Goal: Ask a question: Ask a question

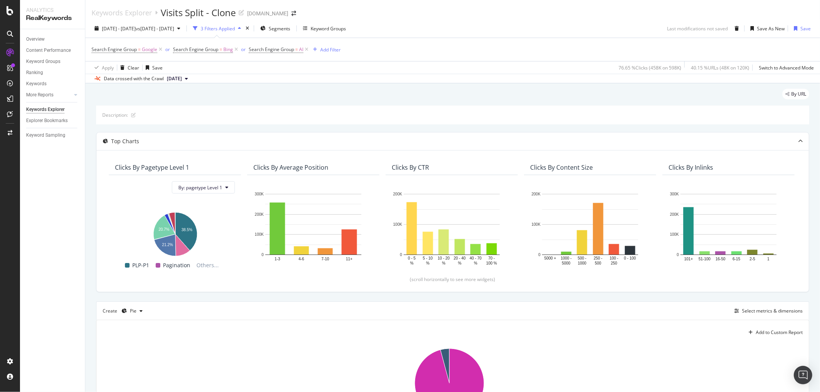
scroll to position [162, 0]
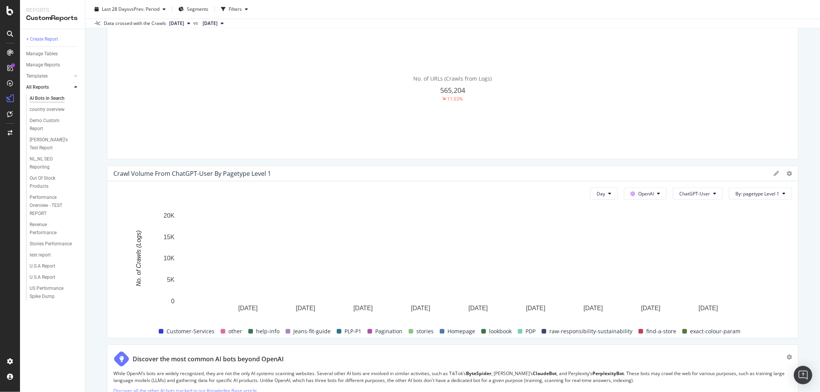
scroll to position [1384, 0]
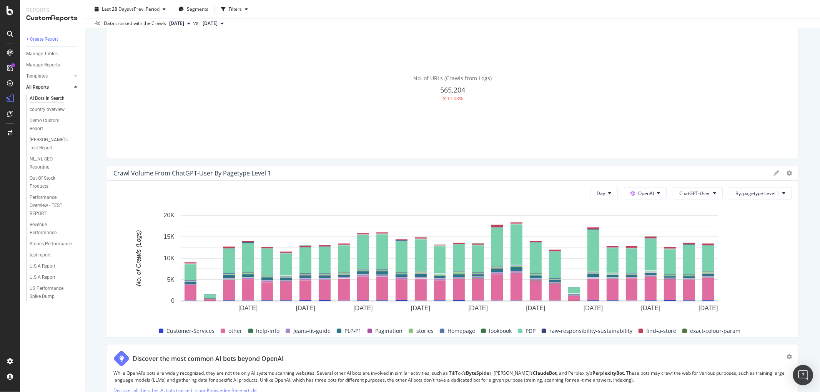
click at [800, 368] on div "Open Intercom Messenger" at bounding box center [803, 375] width 20 height 20
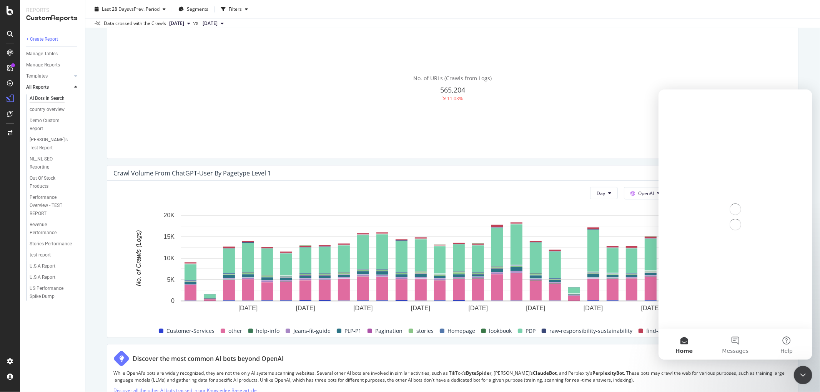
scroll to position [0, 0]
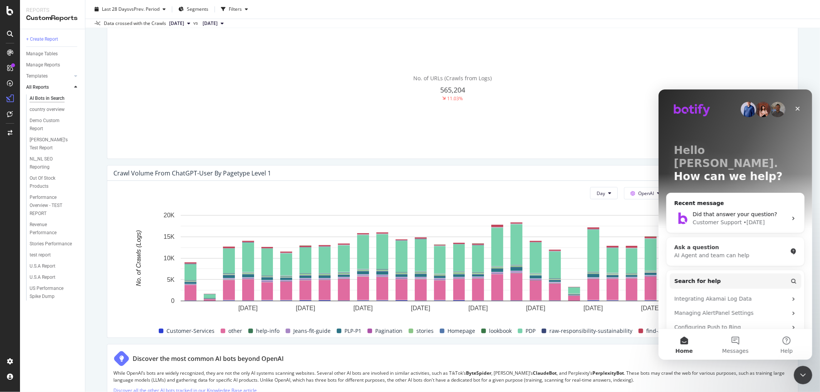
click at [712, 250] on div "Ask a question AI Agent and team can help" at bounding box center [735, 251] width 138 height 28
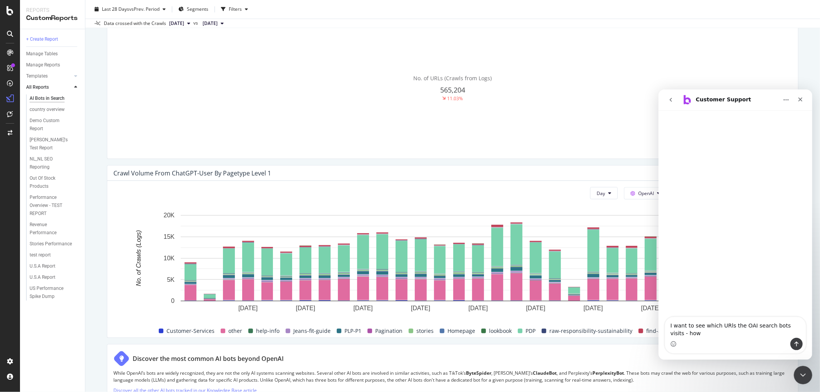
type textarea "I want to see which URls the OAI search bots visits - how?"
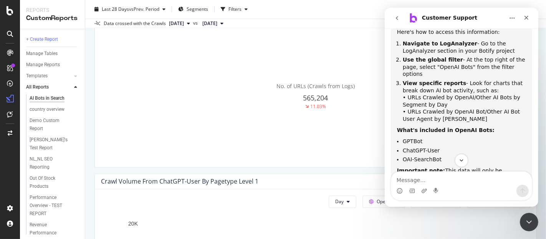
scroll to position [142, 0]
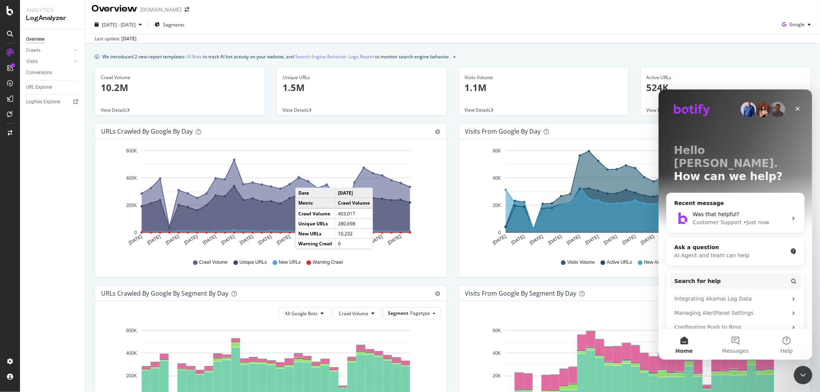
scroll to position [4, 0]
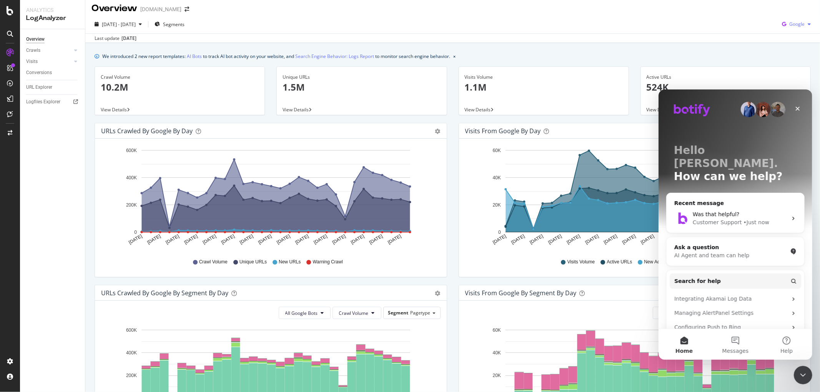
click at [781, 26] on icon "button" at bounding box center [783, 24] width 10 height 11
click at [792, 69] on span "OpenAI" at bounding box center [796, 67] width 28 height 7
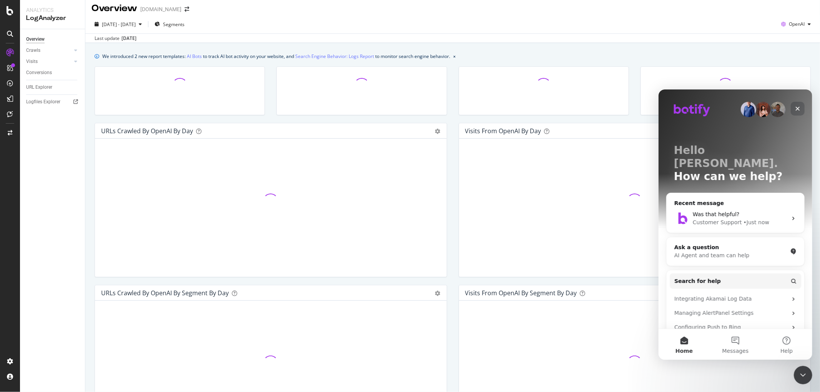
click at [799, 108] on icon "Close" at bounding box center [797, 108] width 6 height 6
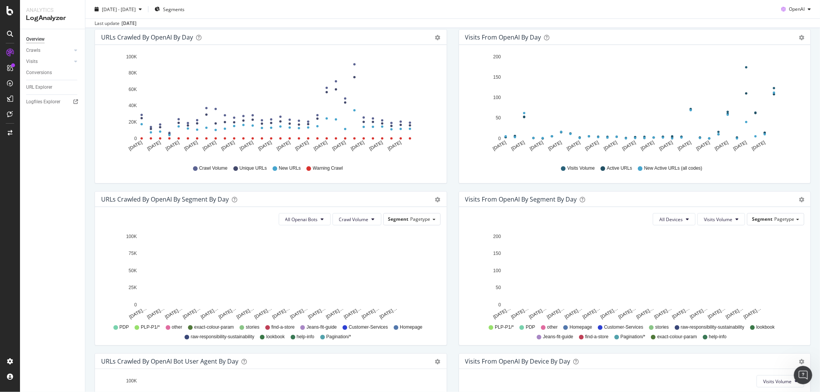
scroll to position [145, 0]
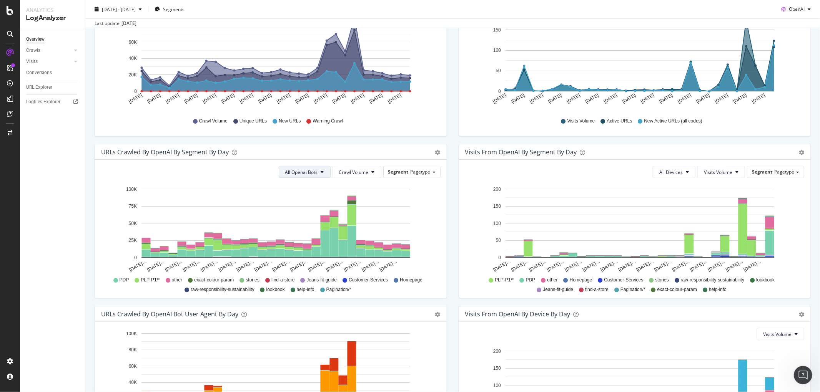
click at [318, 176] on button "All Openai Bots" at bounding box center [305, 172] width 52 height 12
click at [309, 213] on span "OAI-SearchBot" at bounding box center [299, 215] width 33 height 7
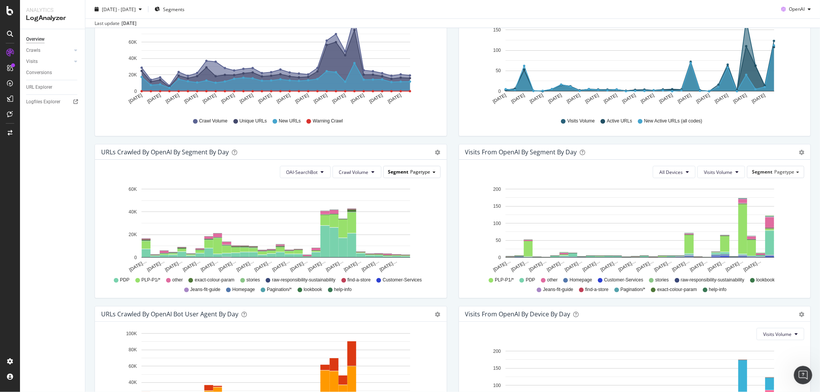
click at [405, 171] on span "Segment" at bounding box center [398, 172] width 20 height 7
click at [441, 188] on div "OAI-SearchBot Crawl Volume Segment Pagetype Pagetype Country Host Advanced sele…" at bounding box center [271, 229] width 352 height 138
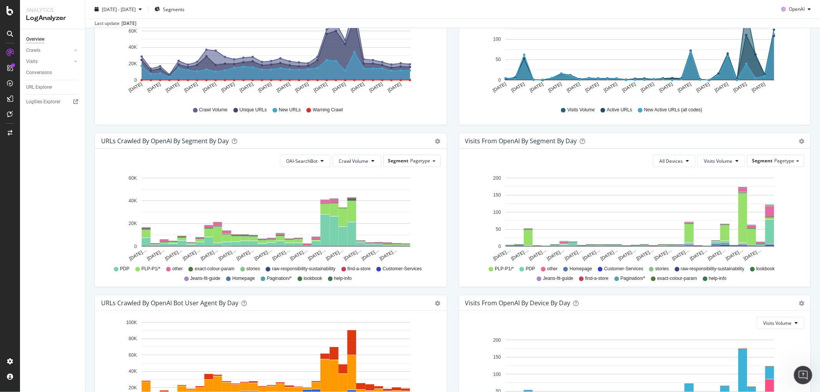
scroll to position [155, 0]
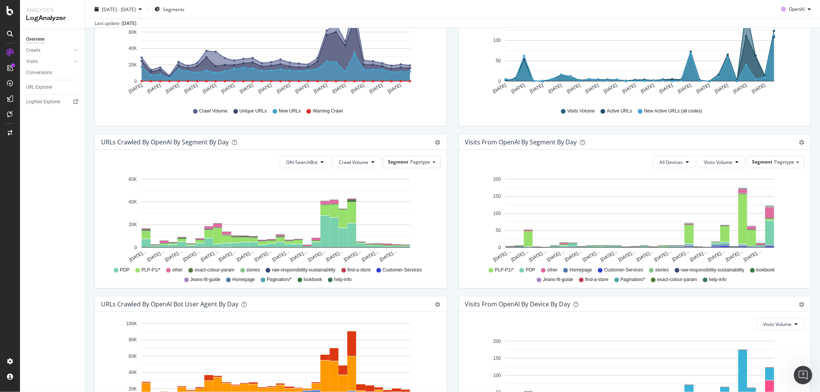
click at [130, 16] on div "[DATE] - [DATE] Segments OpenAI" at bounding box center [452, 10] width 734 height 15
click at [127, 12] on span "[DATE] - [DATE]" at bounding box center [119, 9] width 34 height 7
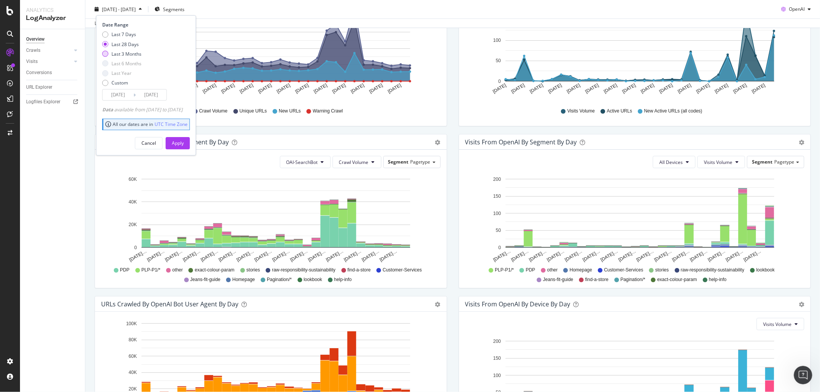
click at [108, 54] on div "Last 3 Months" at bounding box center [105, 54] width 6 height 6
type input "[DATE]"
click at [184, 143] on div "Apply" at bounding box center [178, 143] width 12 height 7
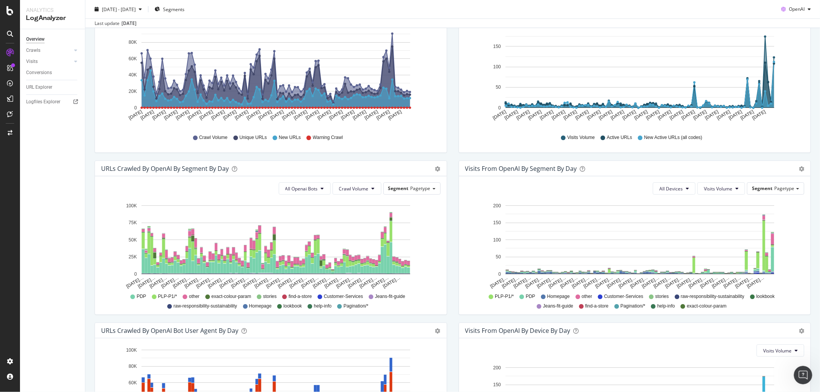
scroll to position [125, 0]
